Goal: Navigation & Orientation: Find specific page/section

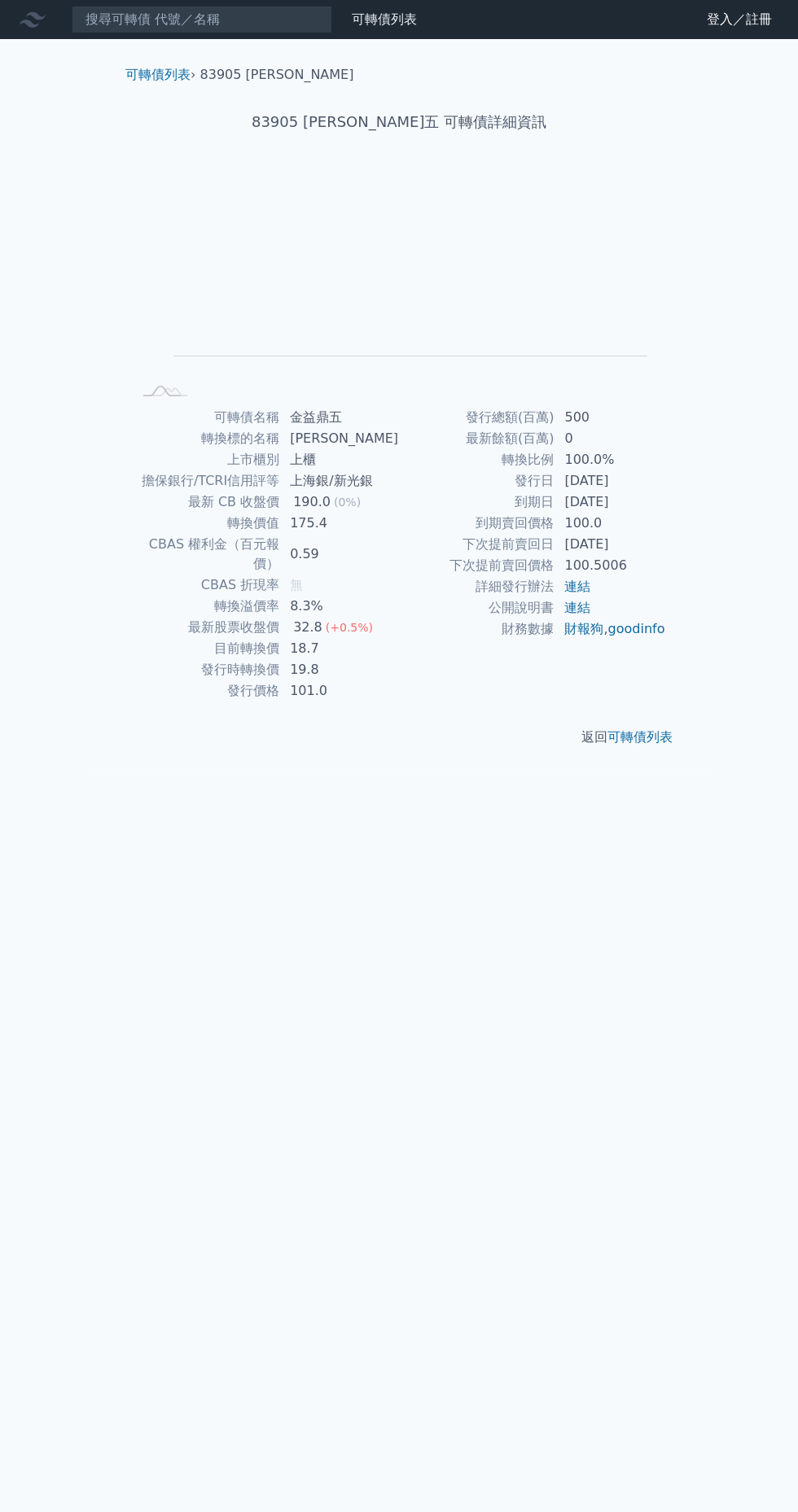
click at [381, 20] on link "可轉債列表" at bounding box center [384, 19] width 65 height 15
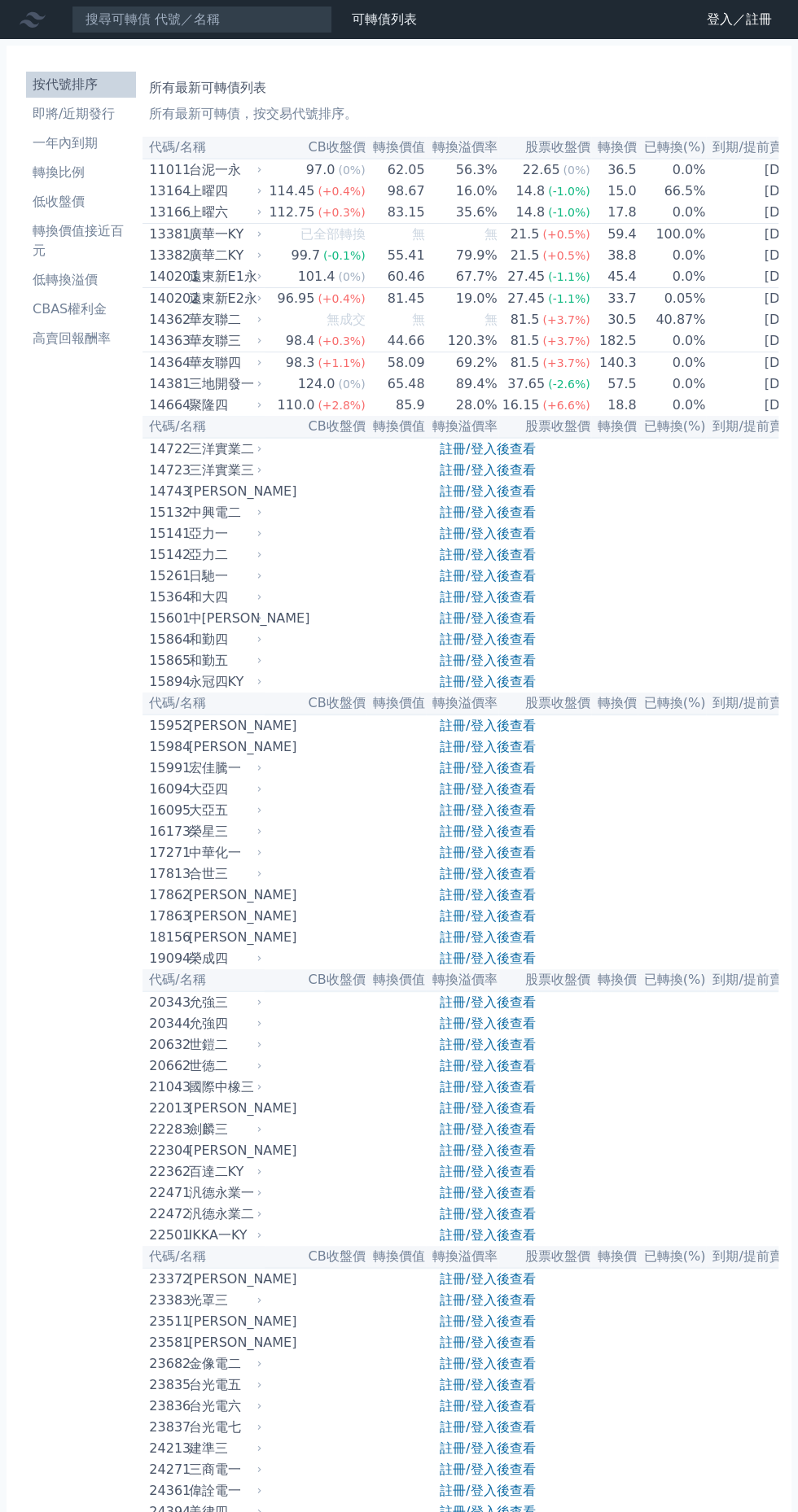
click at [714, 21] on link "登入／註冊" at bounding box center [739, 19] width 91 height 26
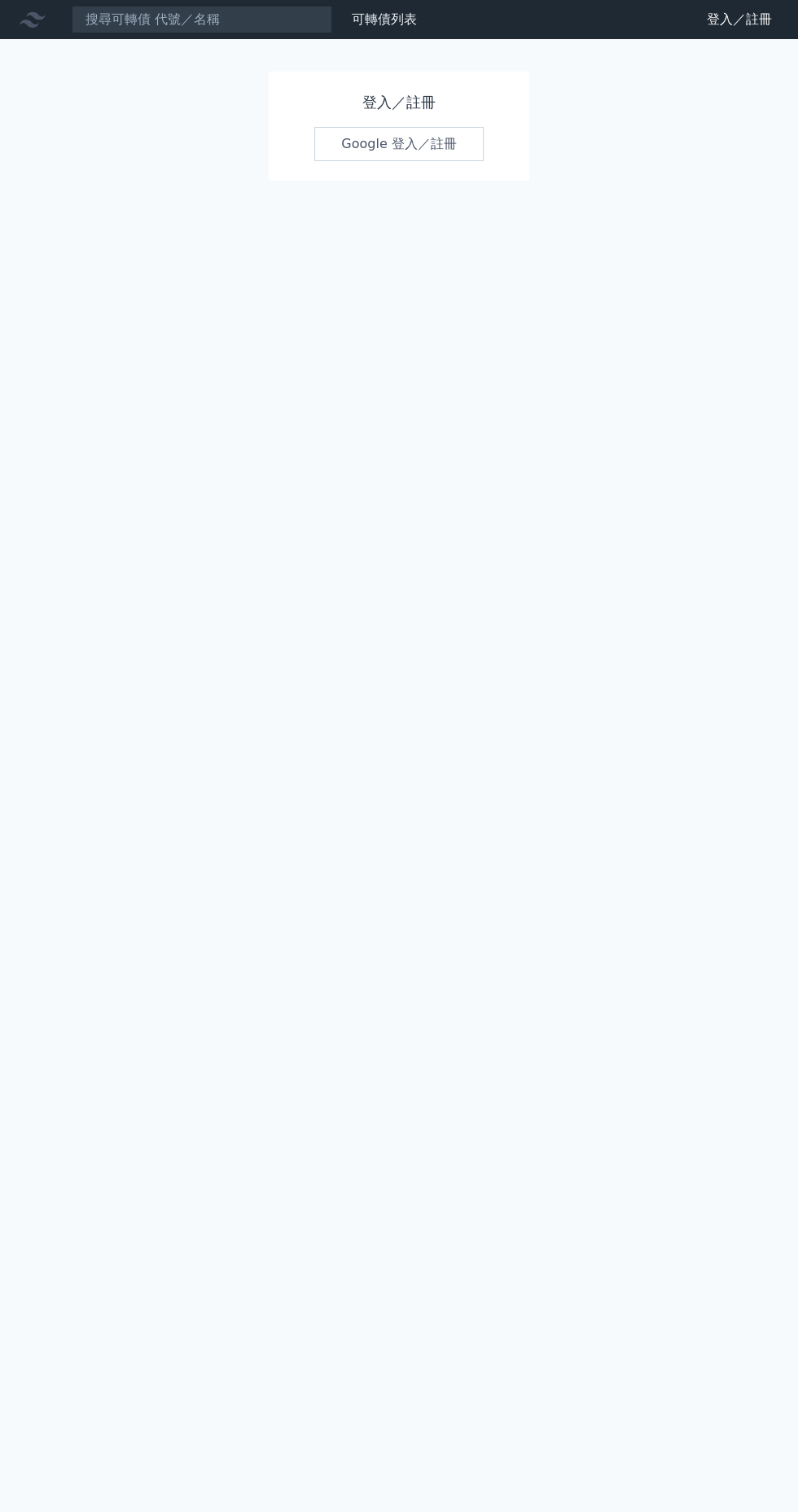
click at [465, 153] on link "Google 登入／註冊" at bounding box center [398, 144] width 169 height 34
